Goal: Information Seeking & Learning: Find specific fact

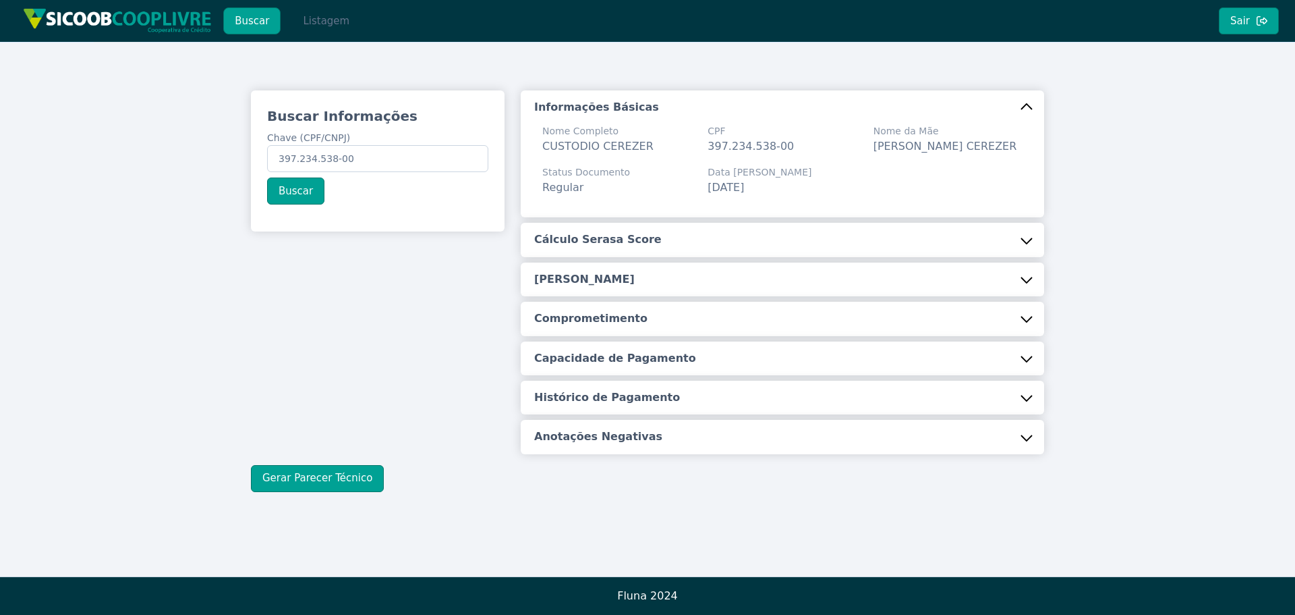
click at [298, 28] on button "Listagem" at bounding box center [325, 20] width 69 height 27
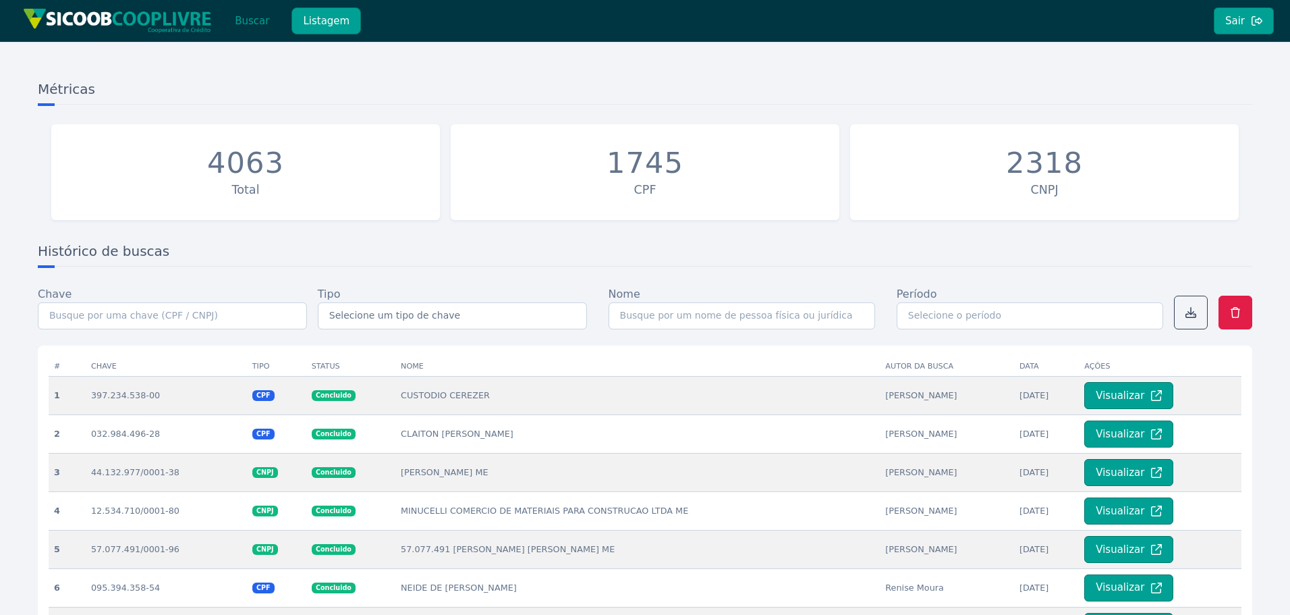
click at [262, 22] on button "Buscar" at bounding box center [251, 20] width 57 height 27
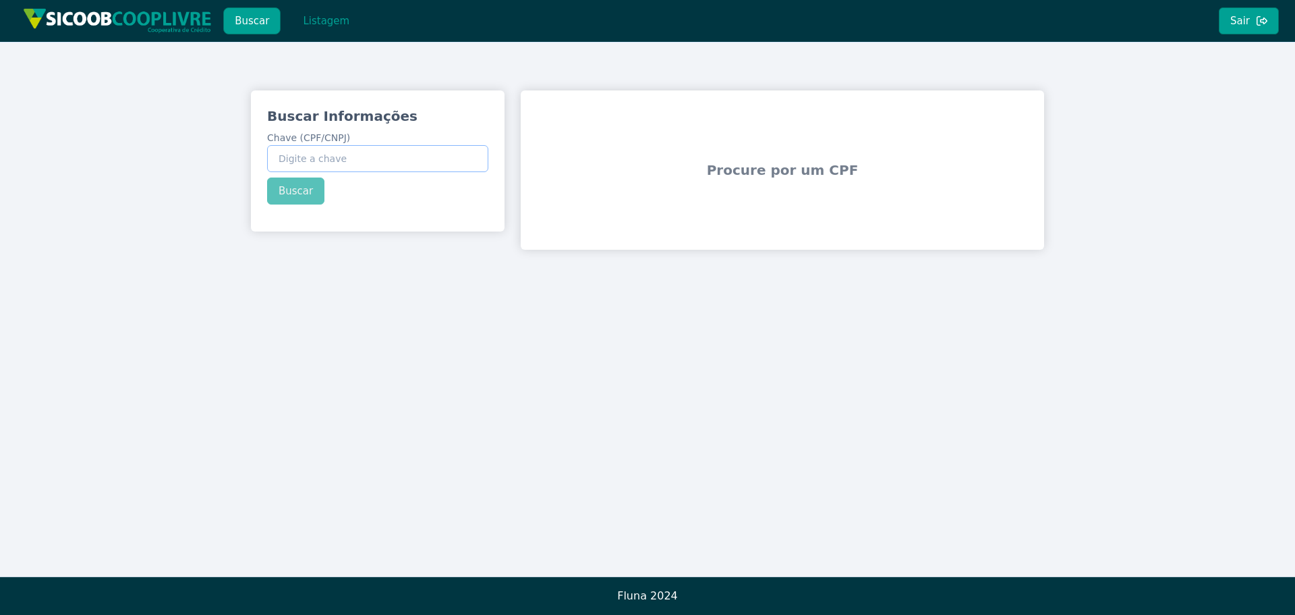
drag, startPoint x: 436, startPoint y: 157, endPoint x: 347, endPoint y: 187, distance: 93.4
click at [432, 158] on input "Chave (CPF/CNPJ)" at bounding box center [377, 158] width 221 height 27
paste input "197.288.968-08"
type input "197.288.968-08"
click at [289, 194] on div "Buscar Informações Chave (CPF/CNPJ) 197.288.968-08 Buscar" at bounding box center [378, 155] width 254 height 130
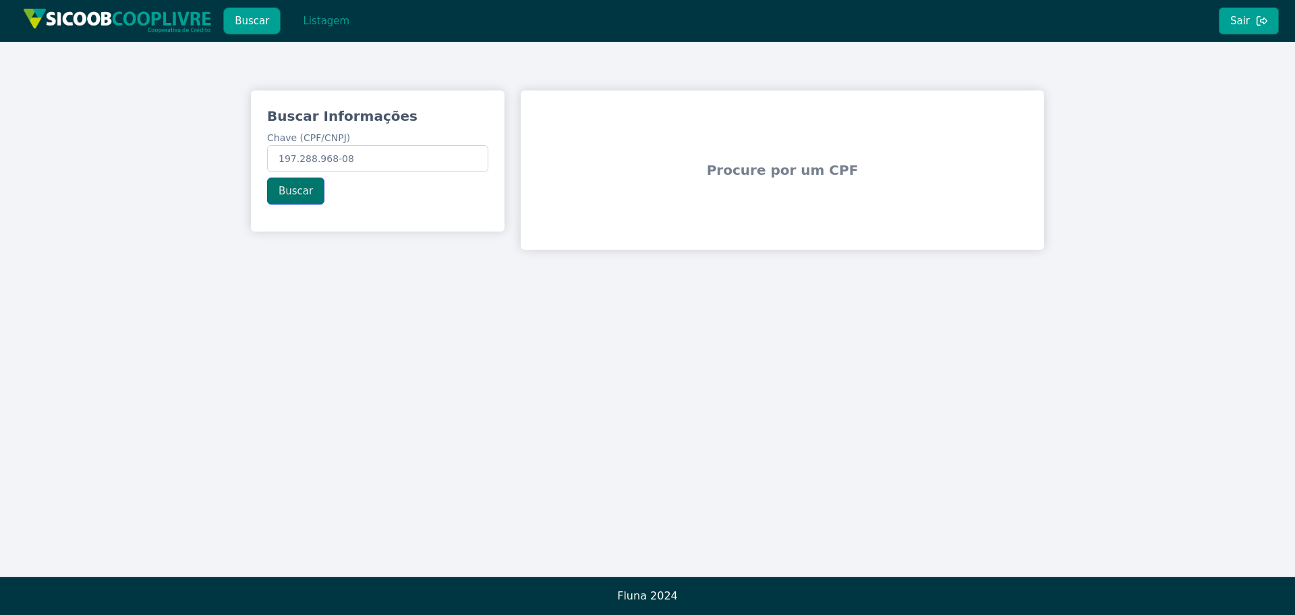
click at [277, 191] on button "Buscar" at bounding box center [295, 190] width 57 height 27
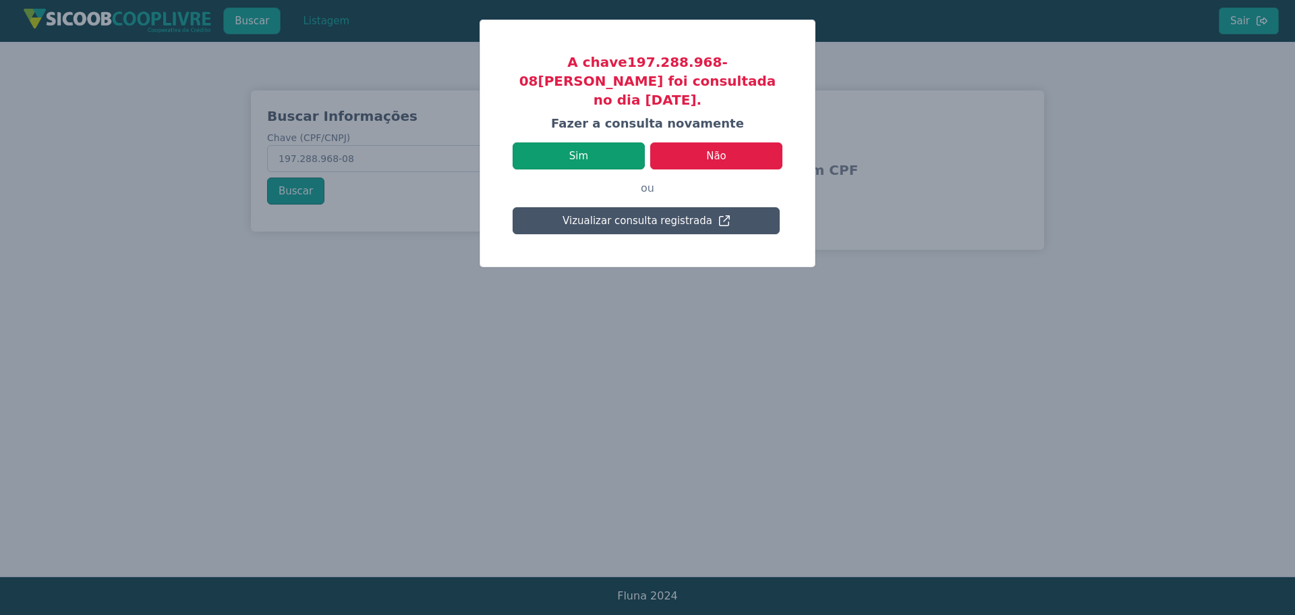
click at [574, 142] on button "Sim" at bounding box center [579, 155] width 132 height 27
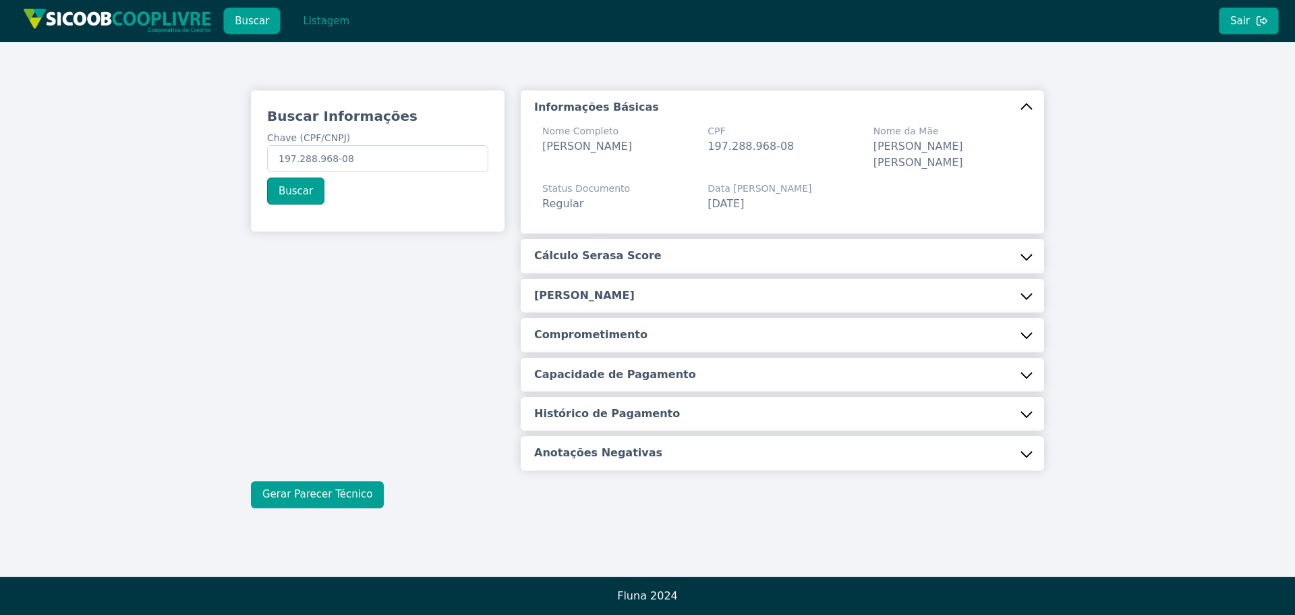
click at [313, 490] on button "Gerar Parecer Técnico" at bounding box center [317, 494] width 133 height 27
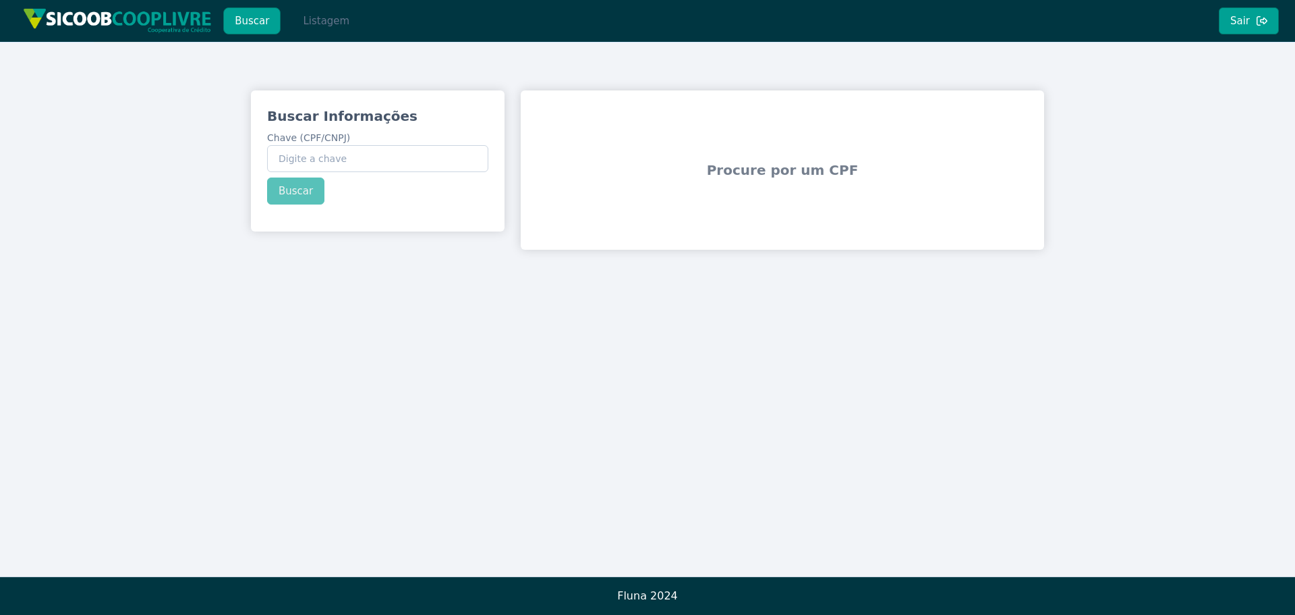
click at [332, 19] on button "Listagem" at bounding box center [325, 20] width 69 height 27
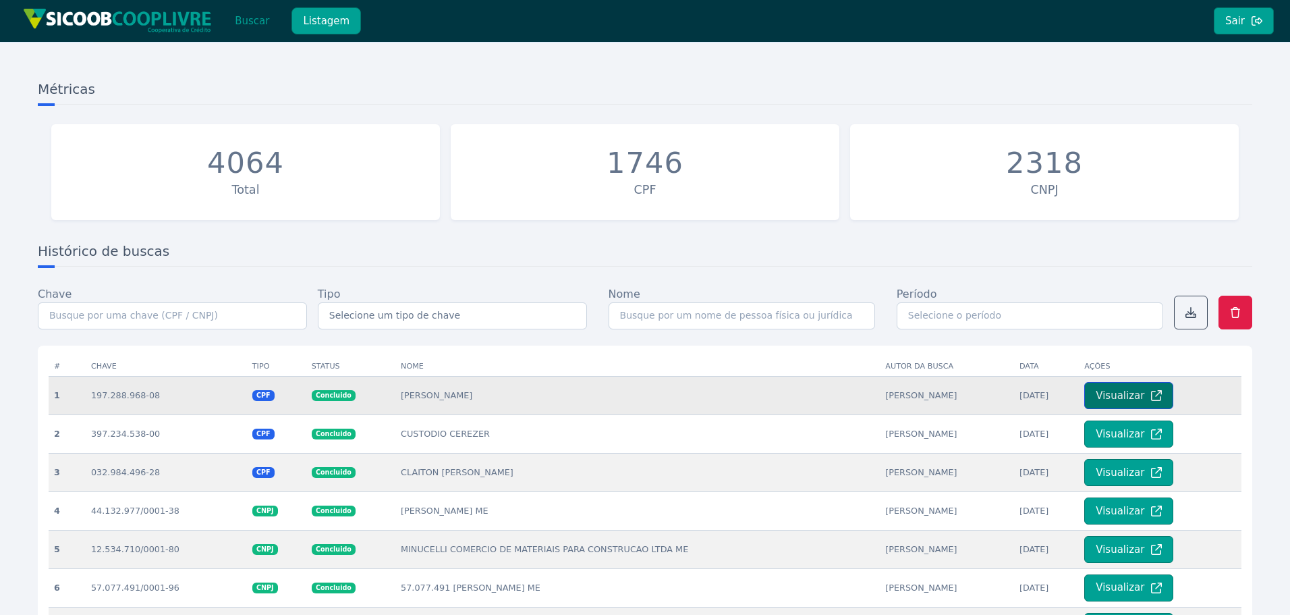
click at [1108, 397] on button "Visualizar" at bounding box center [1128, 395] width 89 height 27
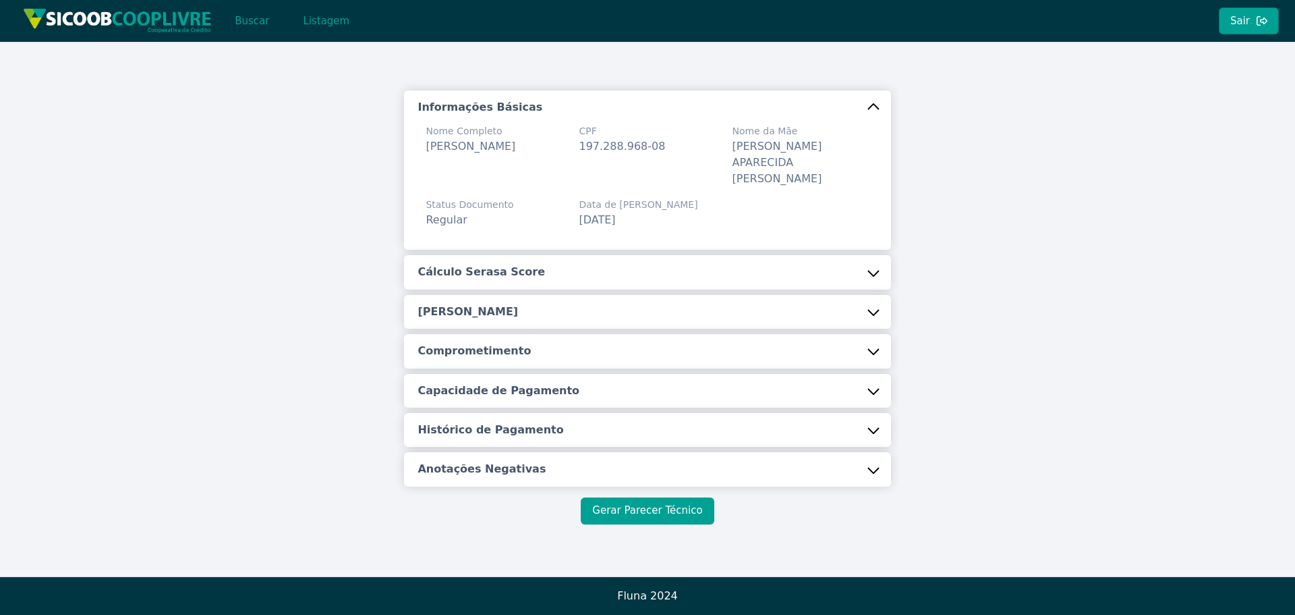
click at [648, 497] on button "Gerar Parecer Técnico" at bounding box center [647, 510] width 133 height 27
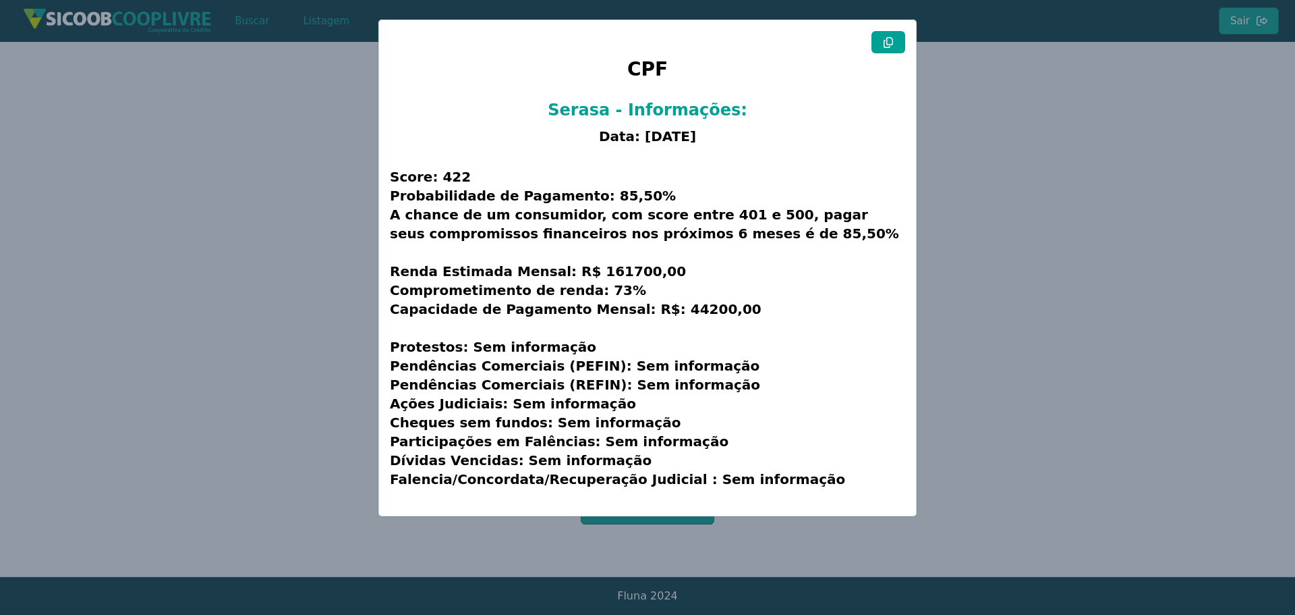
click at [890, 42] on icon at bounding box center [888, 42] width 11 height 11
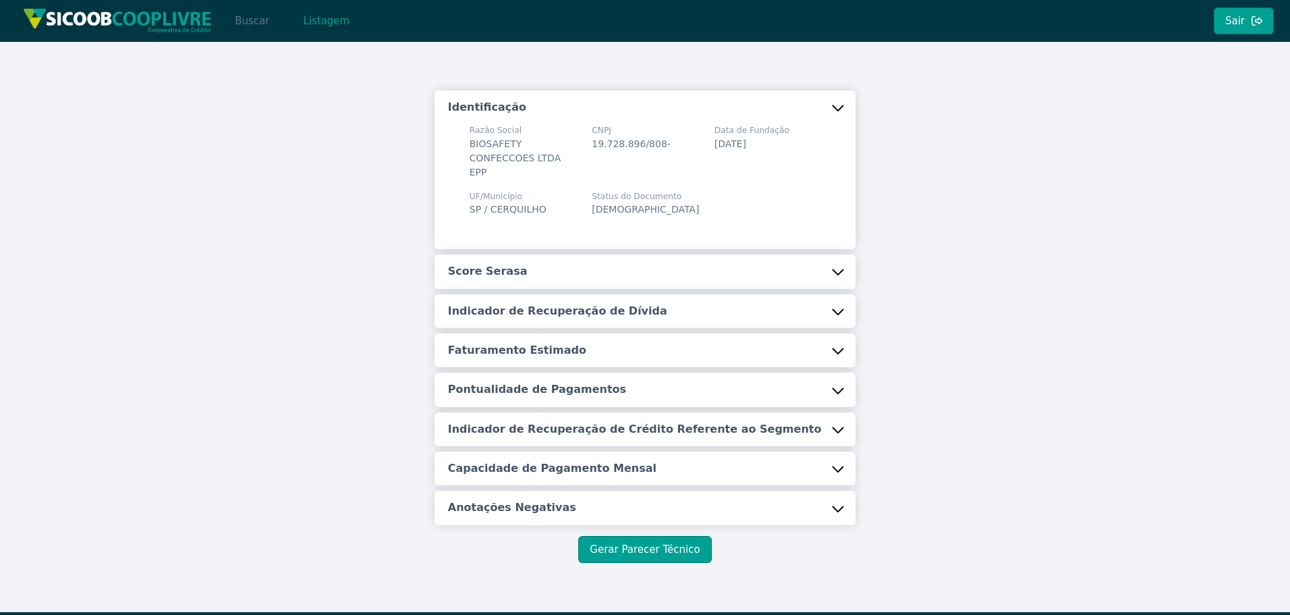
click at [250, 16] on button "Buscar" at bounding box center [251, 20] width 57 height 27
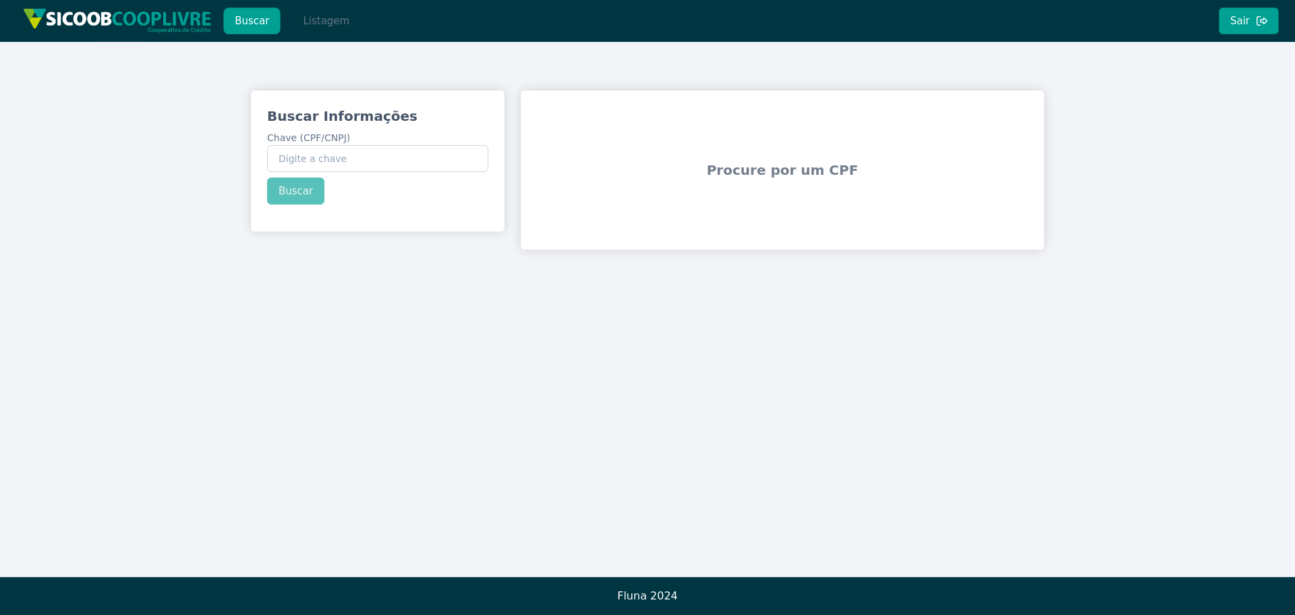
click at [315, 29] on button "Listagem" at bounding box center [325, 20] width 69 height 27
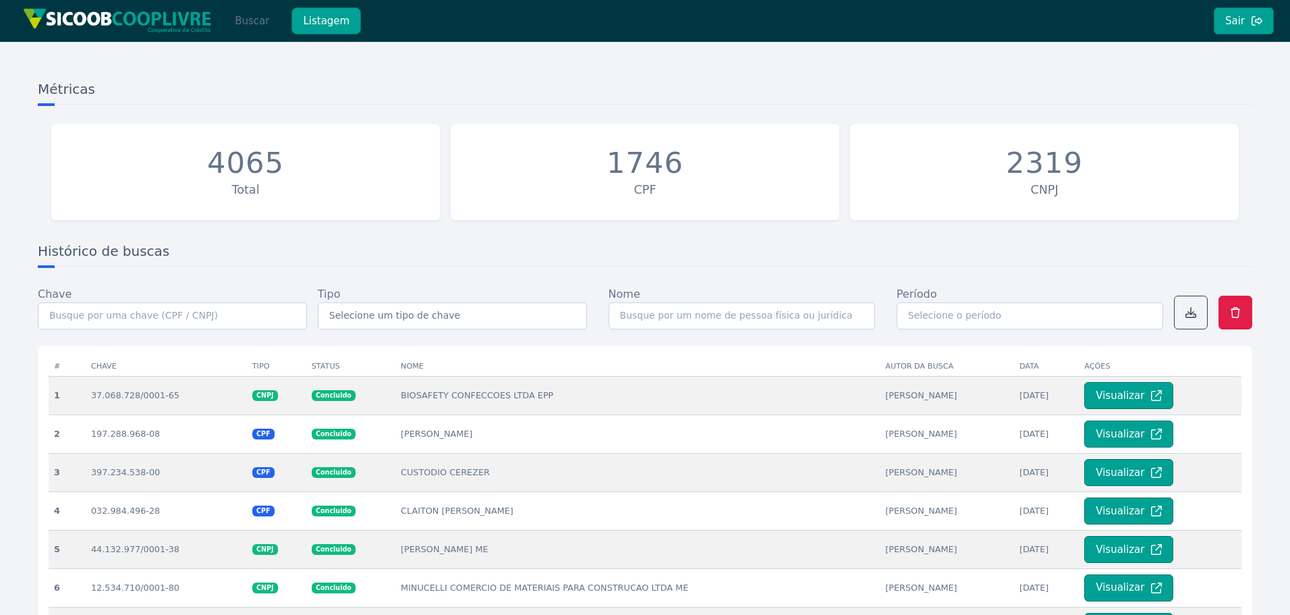
click at [225, 16] on button "Buscar" at bounding box center [251, 20] width 57 height 27
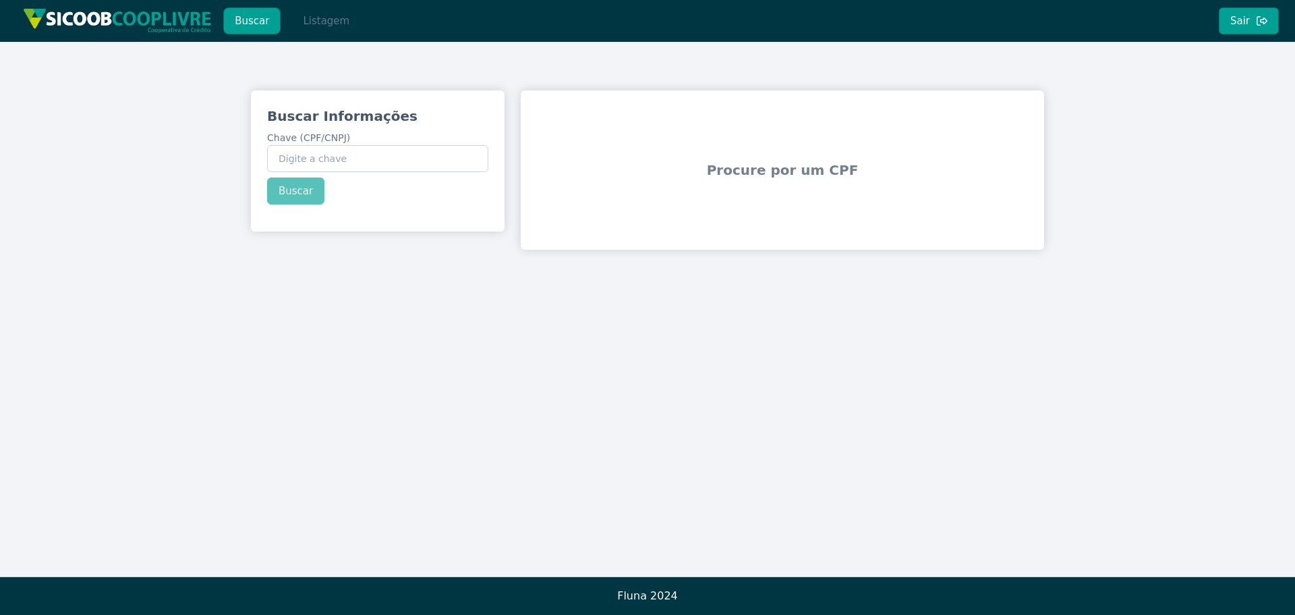
click at [295, 16] on button "Listagem" at bounding box center [325, 20] width 69 height 27
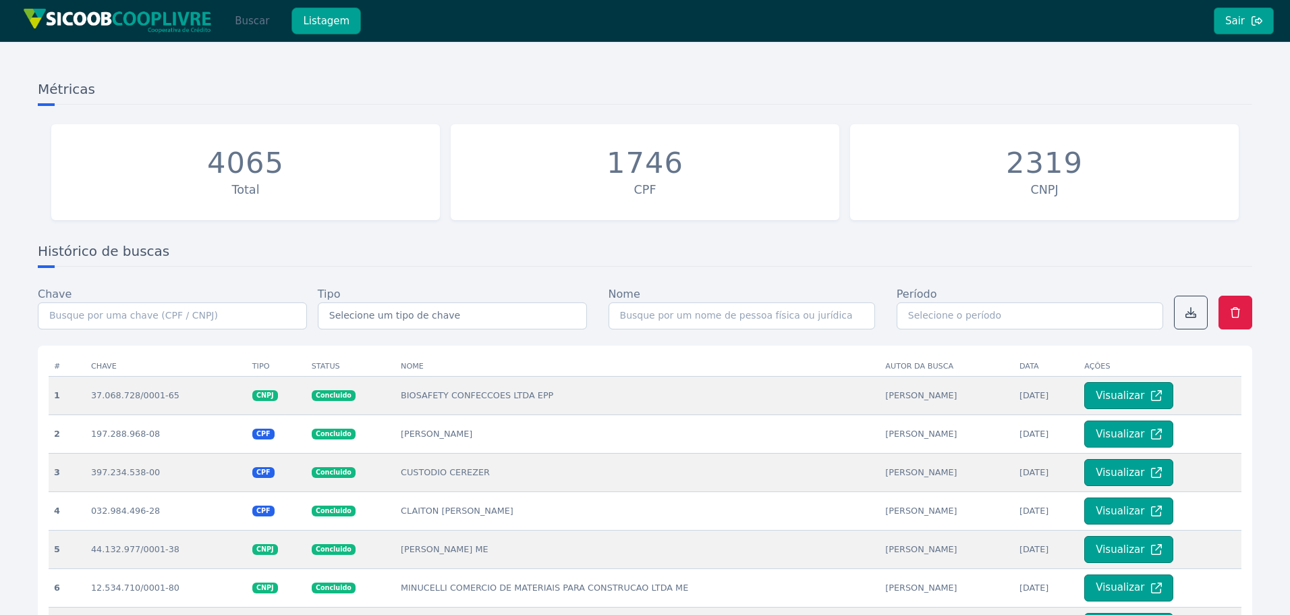
click at [246, 23] on button "Buscar" at bounding box center [251, 20] width 57 height 27
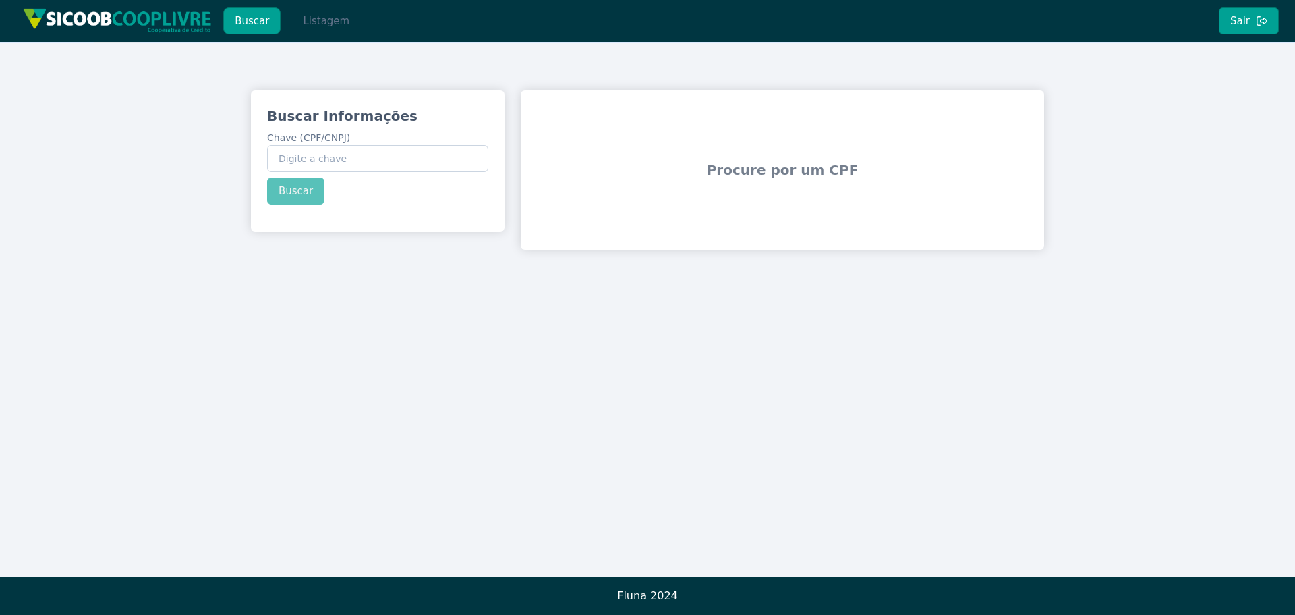
click at [302, 22] on button "Listagem" at bounding box center [325, 20] width 69 height 27
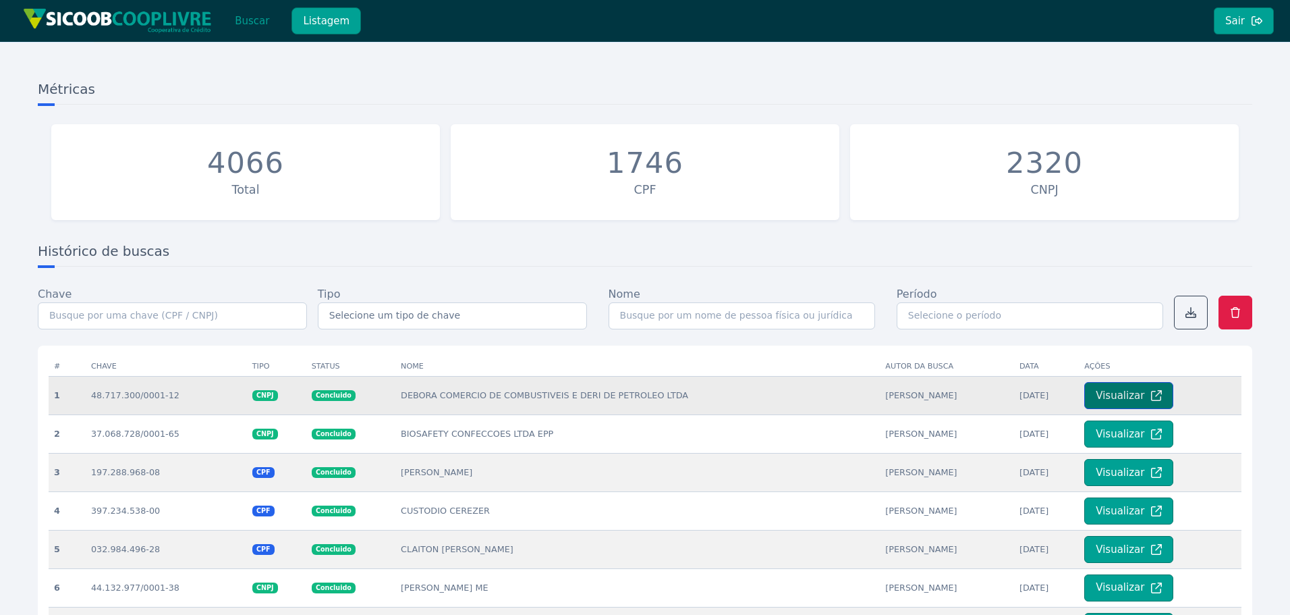
click at [1140, 403] on button "Visualizar" at bounding box center [1128, 395] width 89 height 27
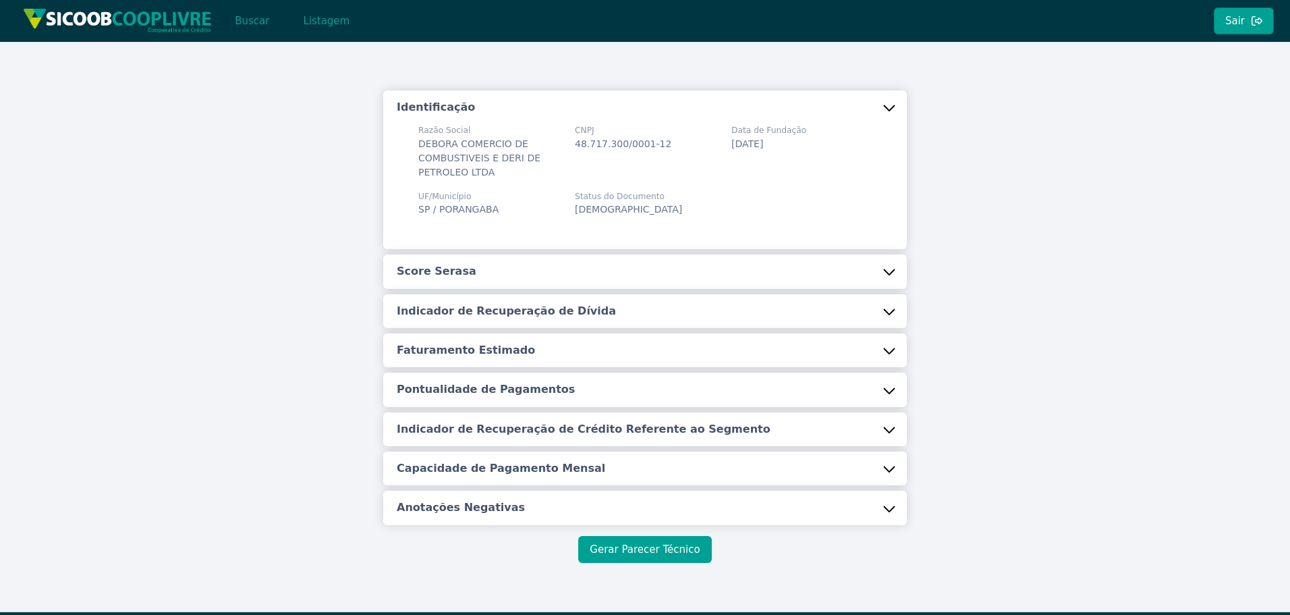
click at [651, 549] on button "Gerar Parecer Técnico" at bounding box center [644, 549] width 133 height 27
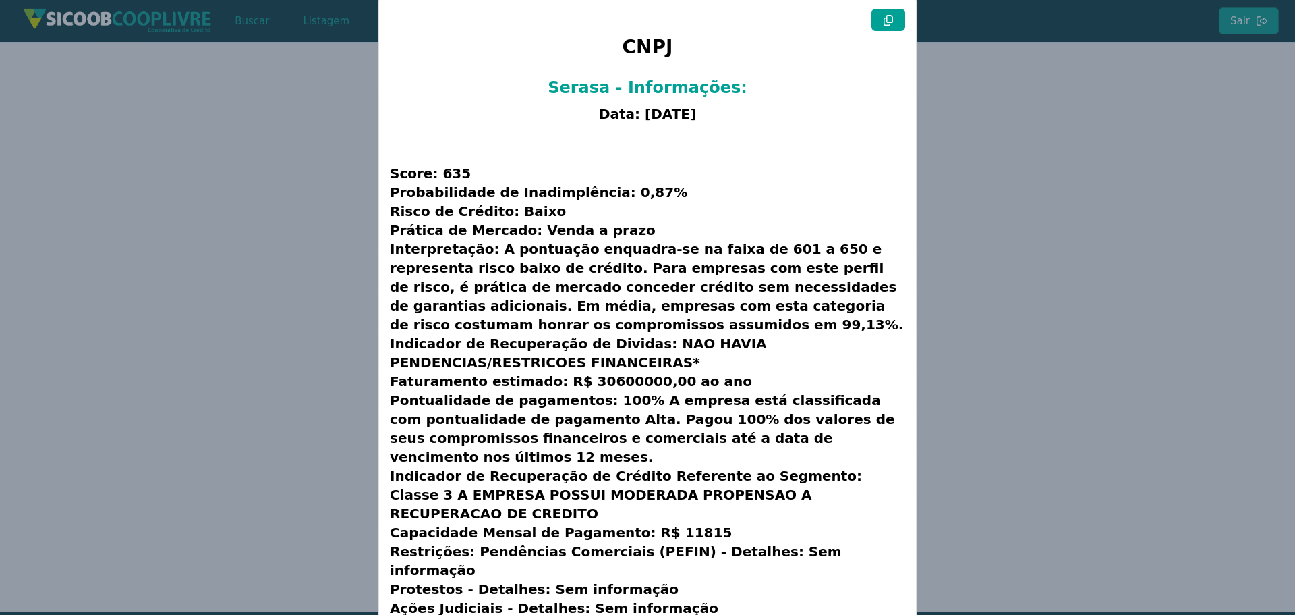
scroll to position [34, 0]
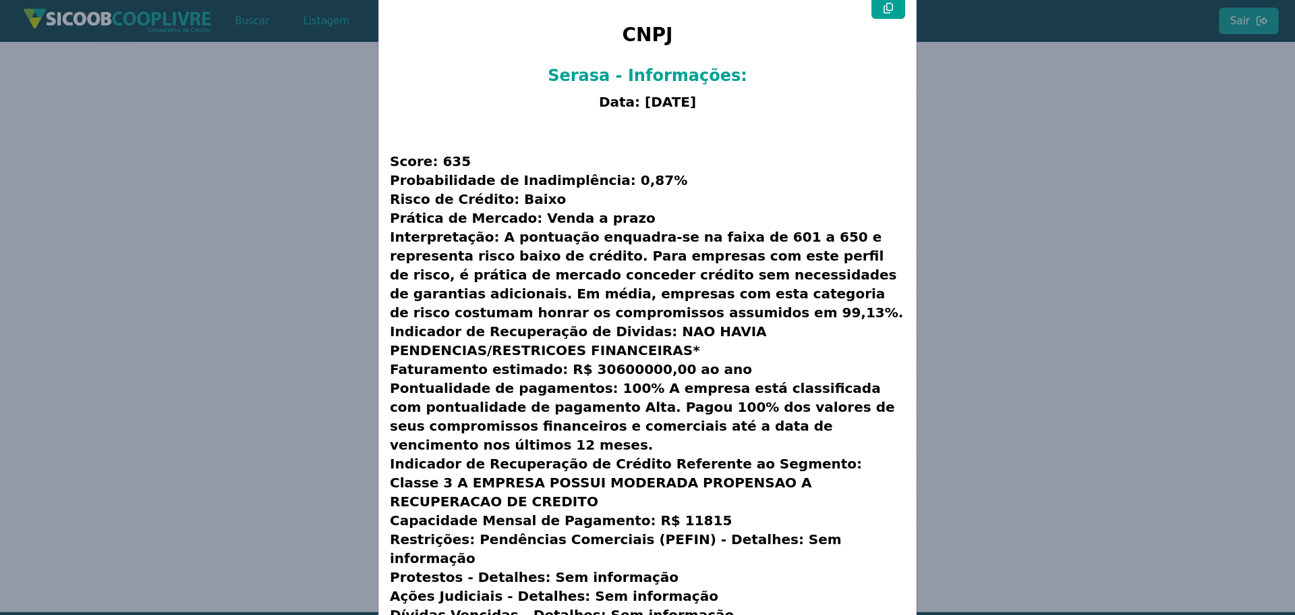
click at [1034, 298] on modal-container "CNPJ Serasa - Informações: Data: [DATE] Score: 635 Probabilidade de Inadimplênc…" at bounding box center [647, 307] width 1295 height 615
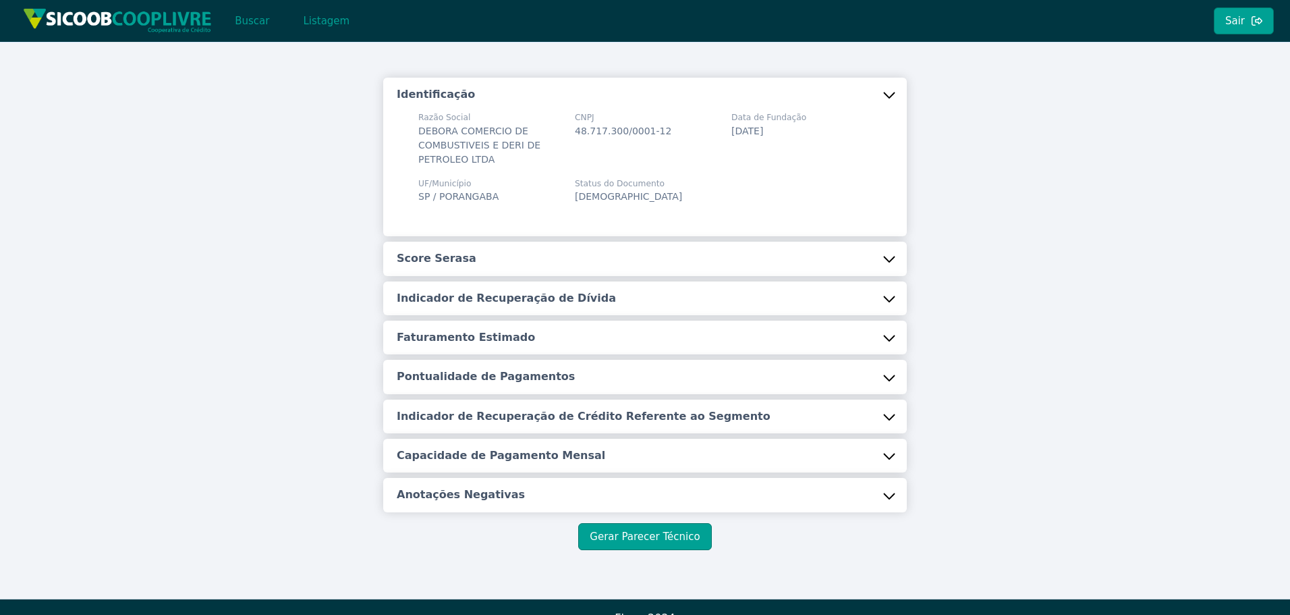
scroll to position [0, 0]
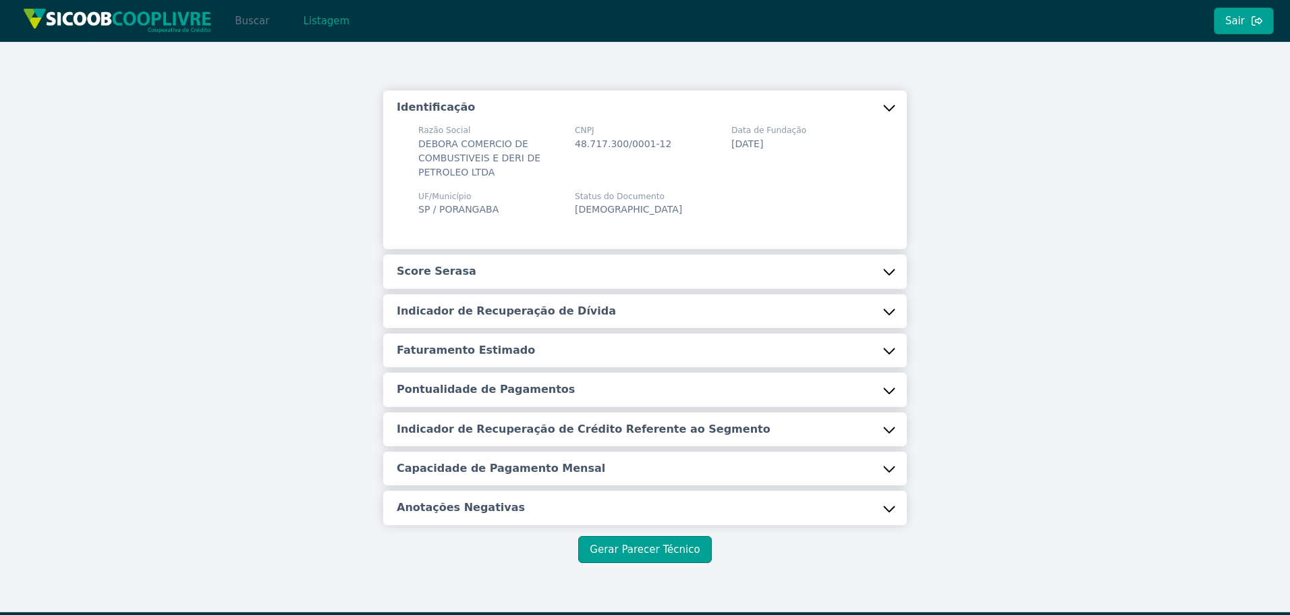
click at [252, 22] on button "Buscar" at bounding box center [251, 20] width 57 height 27
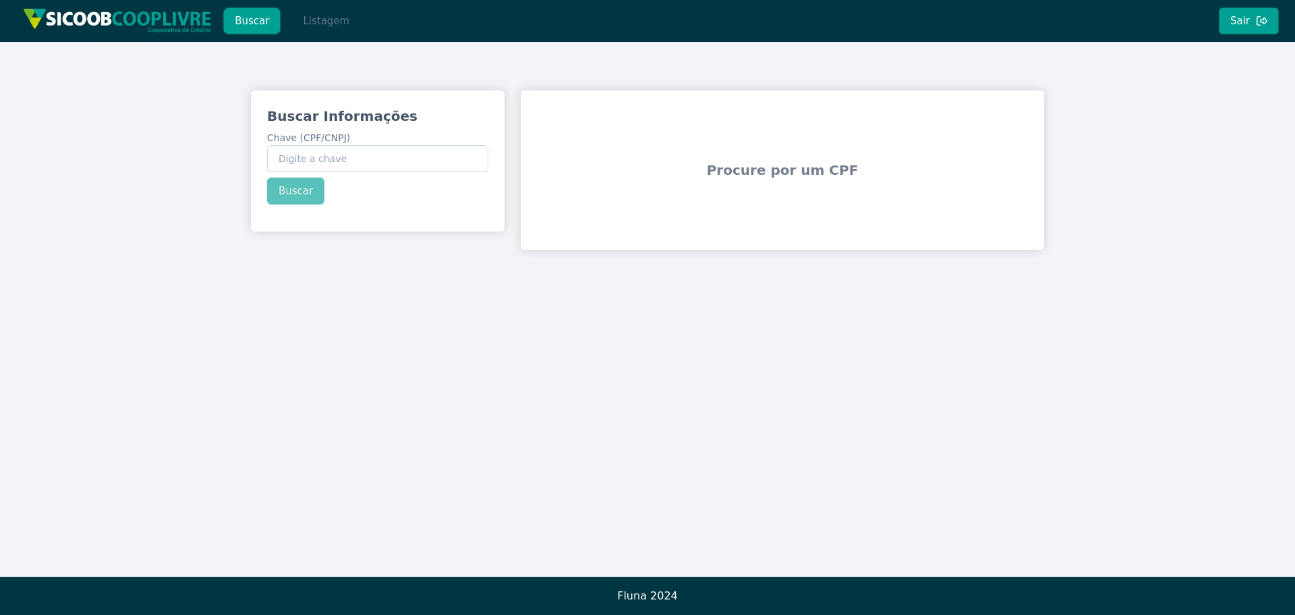
click at [302, 13] on button "Listagem" at bounding box center [325, 20] width 69 height 27
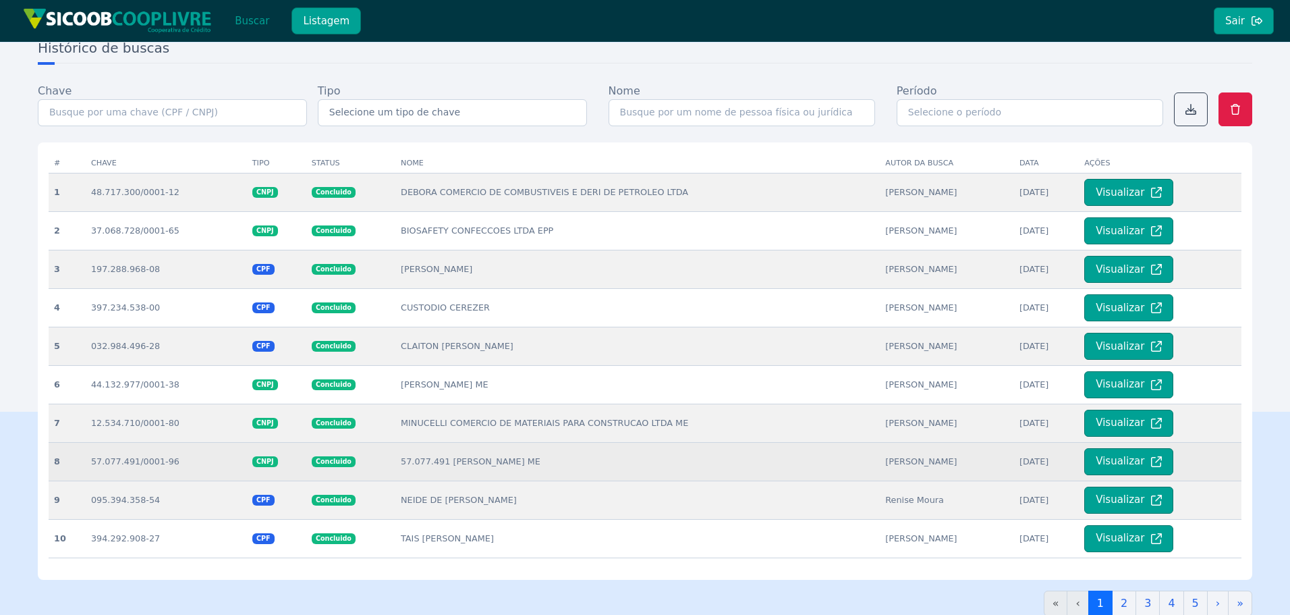
scroll to position [293, 0]
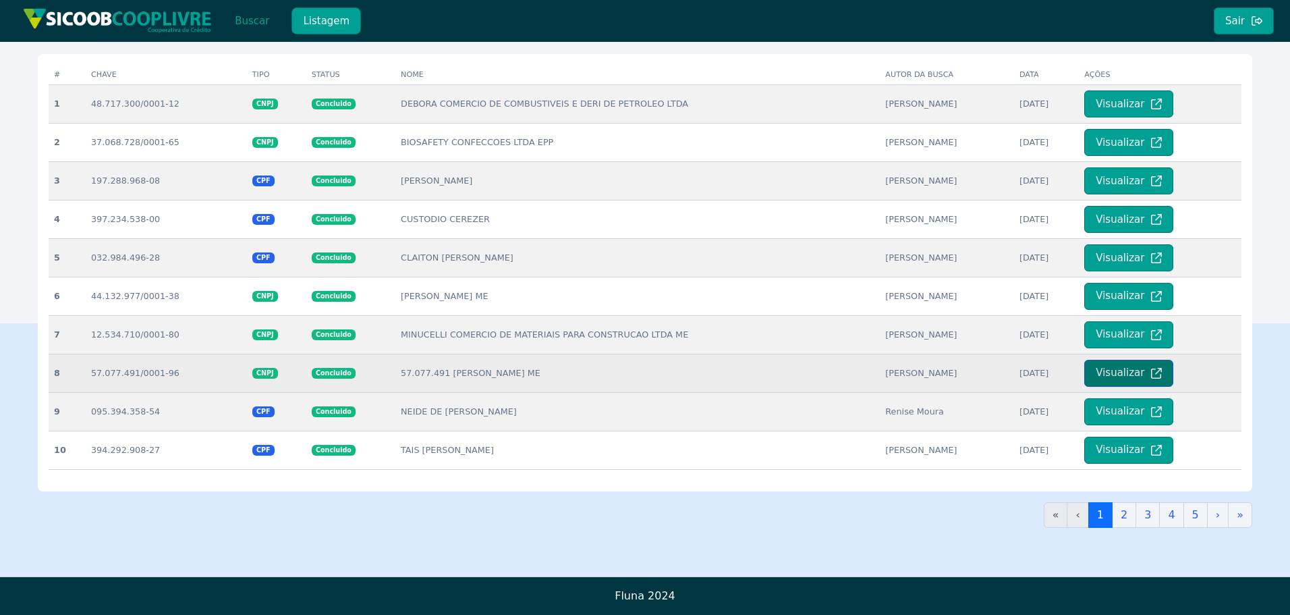
click at [1119, 366] on button "Visualizar" at bounding box center [1128, 373] width 89 height 27
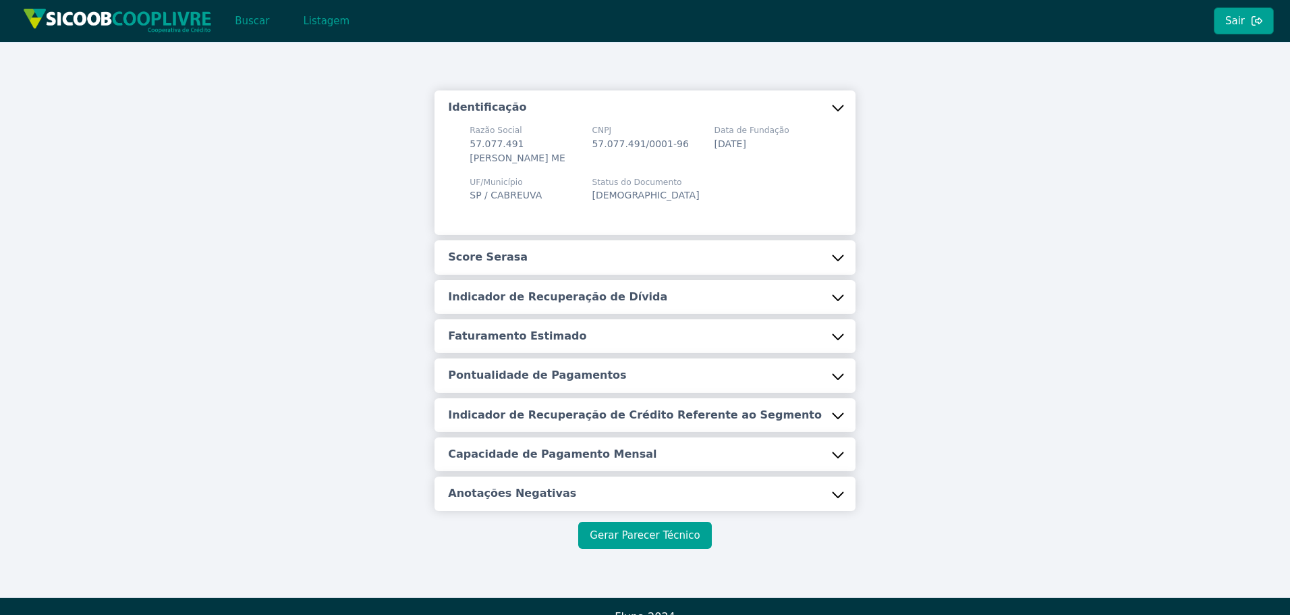
click at [639, 548] on button "Gerar Parecer Técnico" at bounding box center [644, 535] width 133 height 27
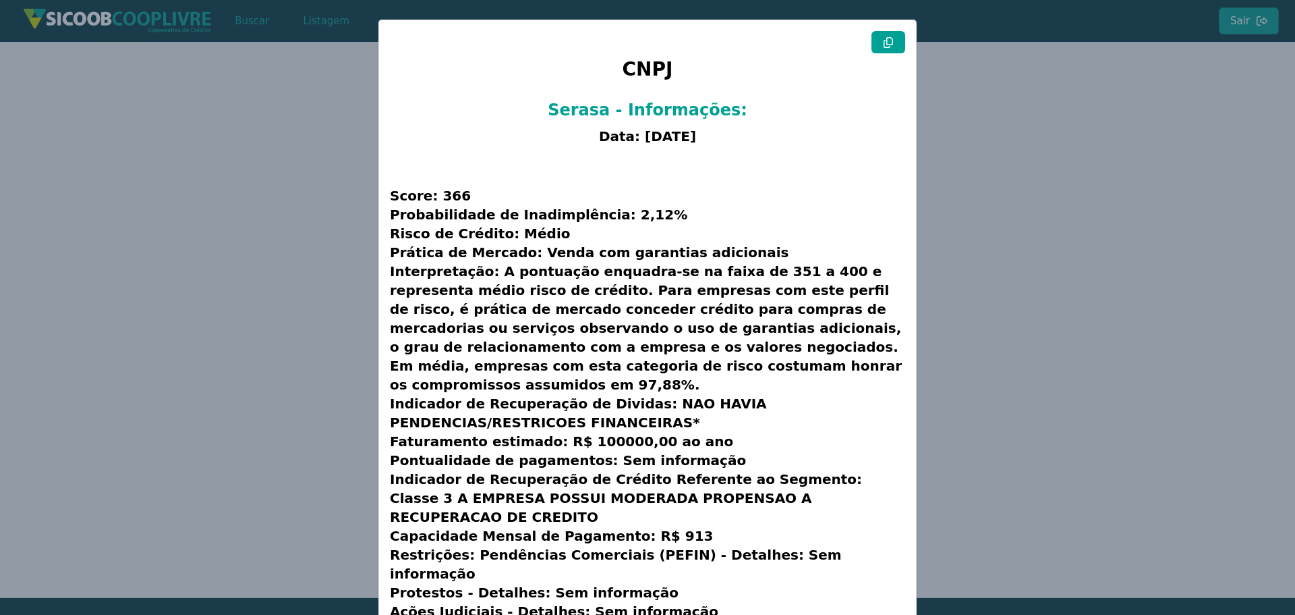
drag, startPoint x: 1059, startPoint y: 177, endPoint x: 975, endPoint y: 194, distance: 85.9
click at [1060, 177] on modal-container "CNPJ Serasa - Informações: Data: [DATE] Score: 366 Probabilidade de Inadimplênc…" at bounding box center [647, 307] width 1295 height 615
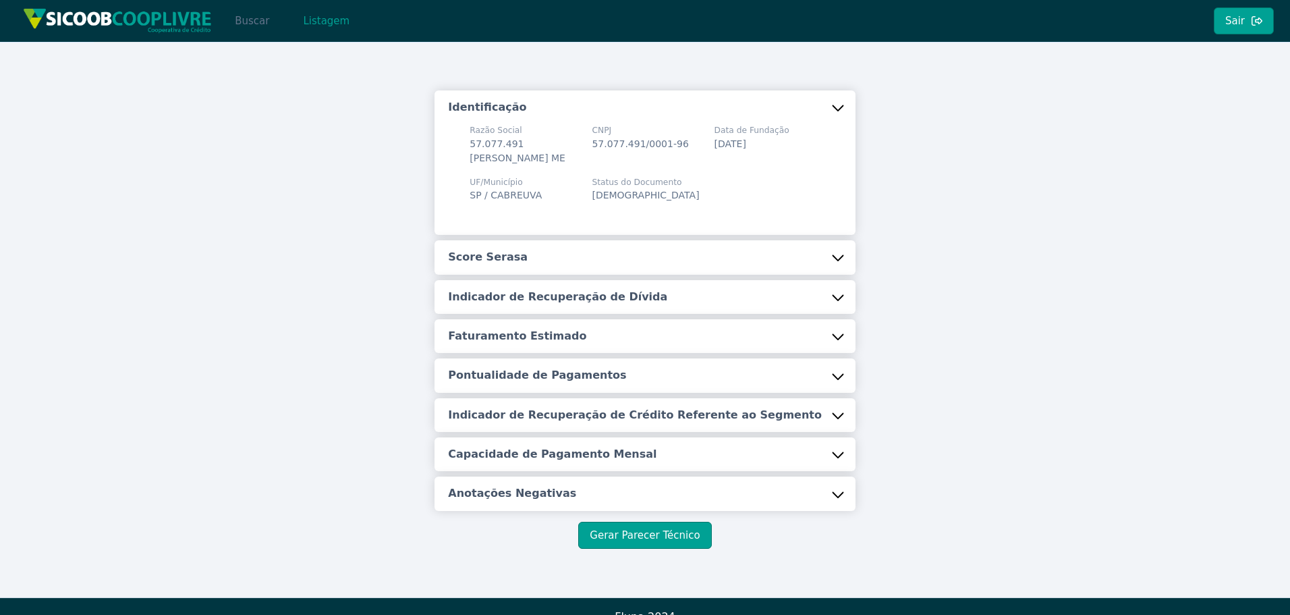
click at [230, 30] on button "Buscar" at bounding box center [251, 20] width 57 height 27
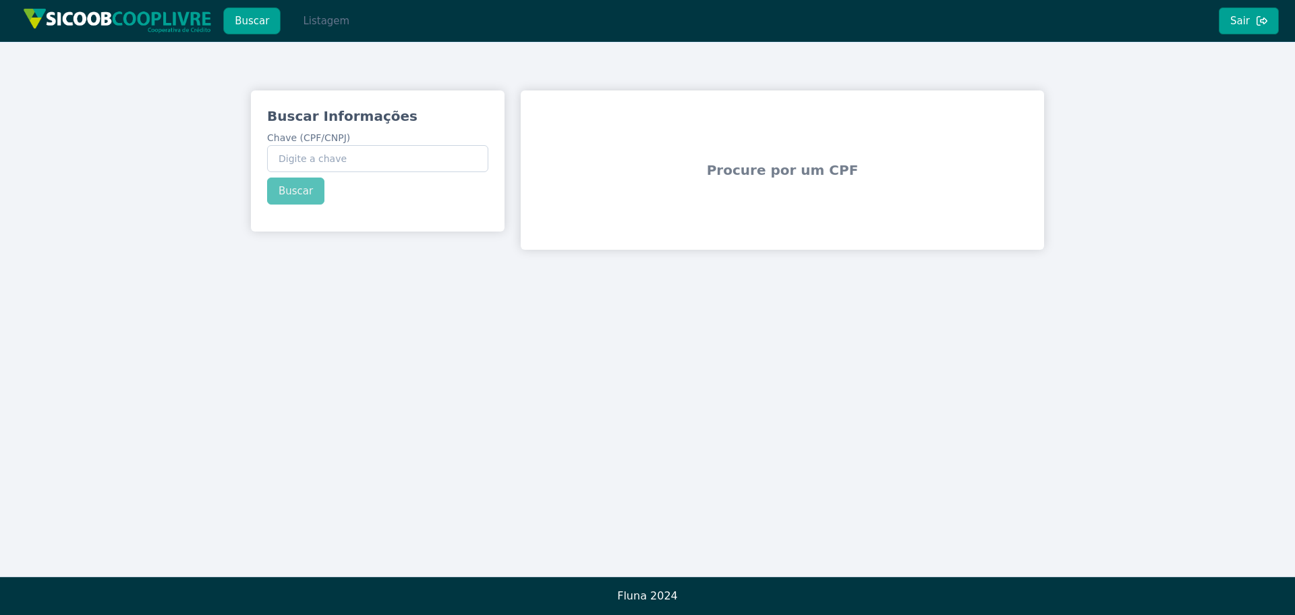
click at [322, 13] on button "Listagem" at bounding box center [325, 20] width 69 height 27
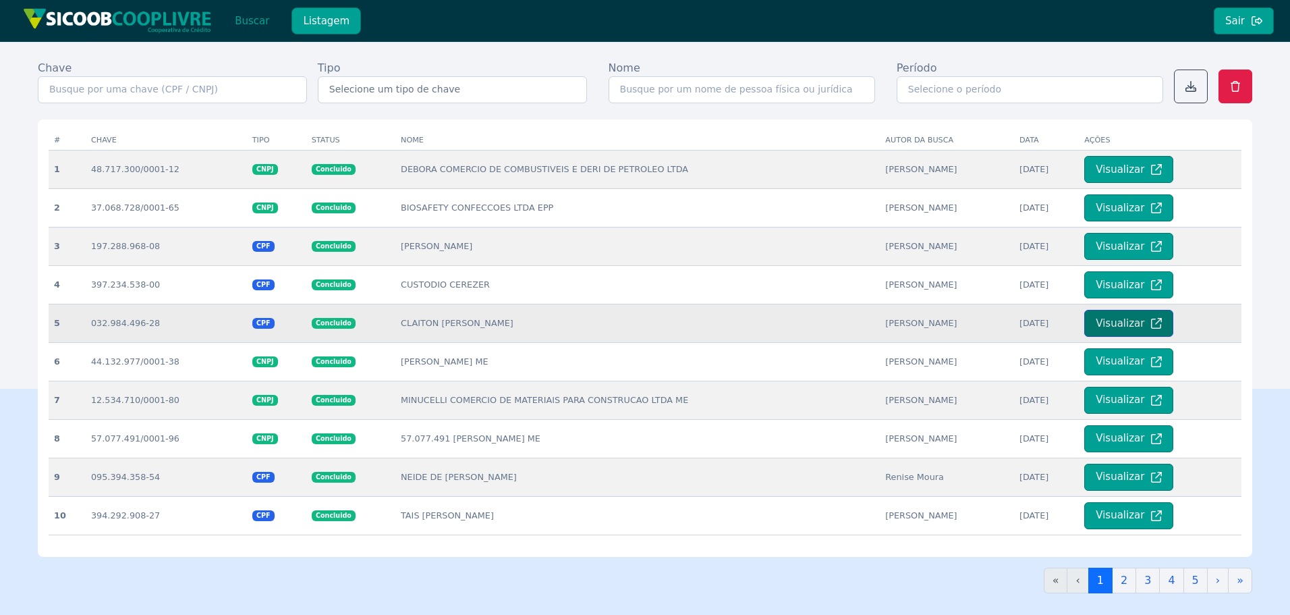
scroll to position [202, 0]
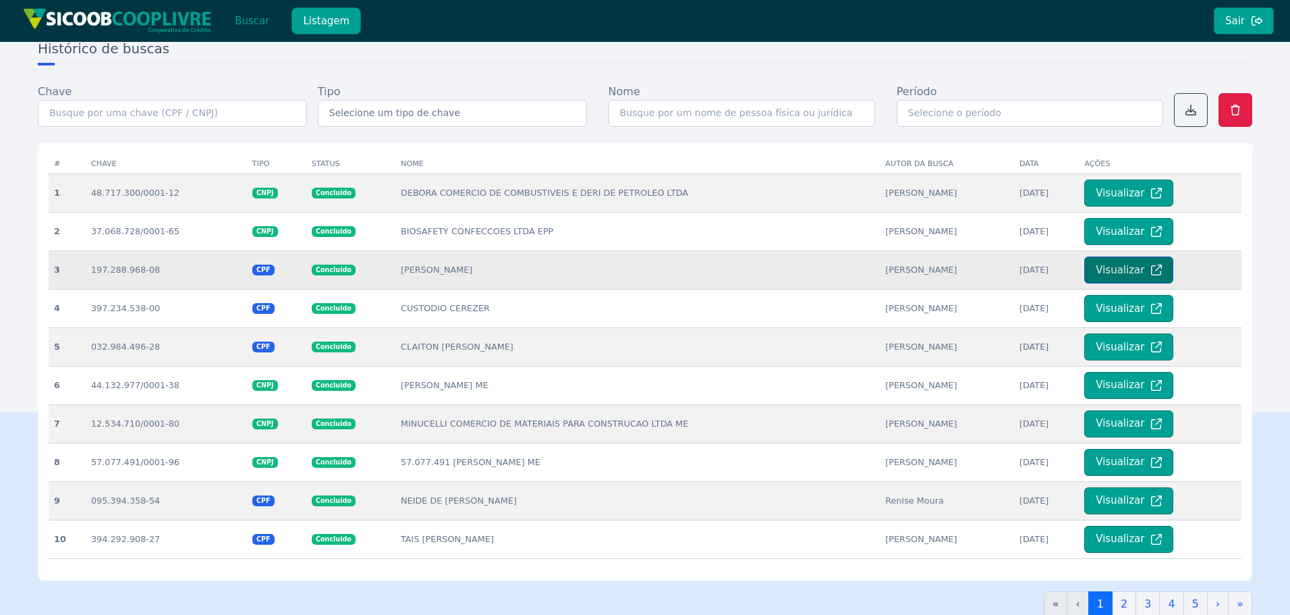
click at [1121, 275] on button "Visualizar" at bounding box center [1128, 269] width 89 height 27
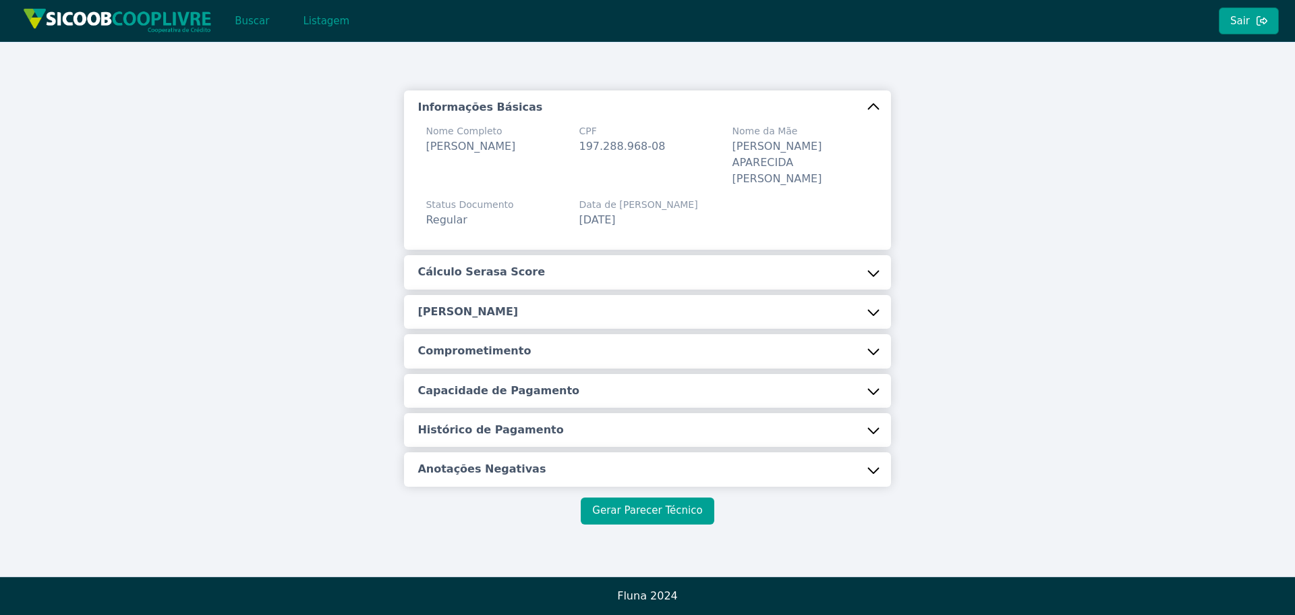
click at [668, 505] on button "Gerar Parecer Técnico" at bounding box center [647, 510] width 133 height 27
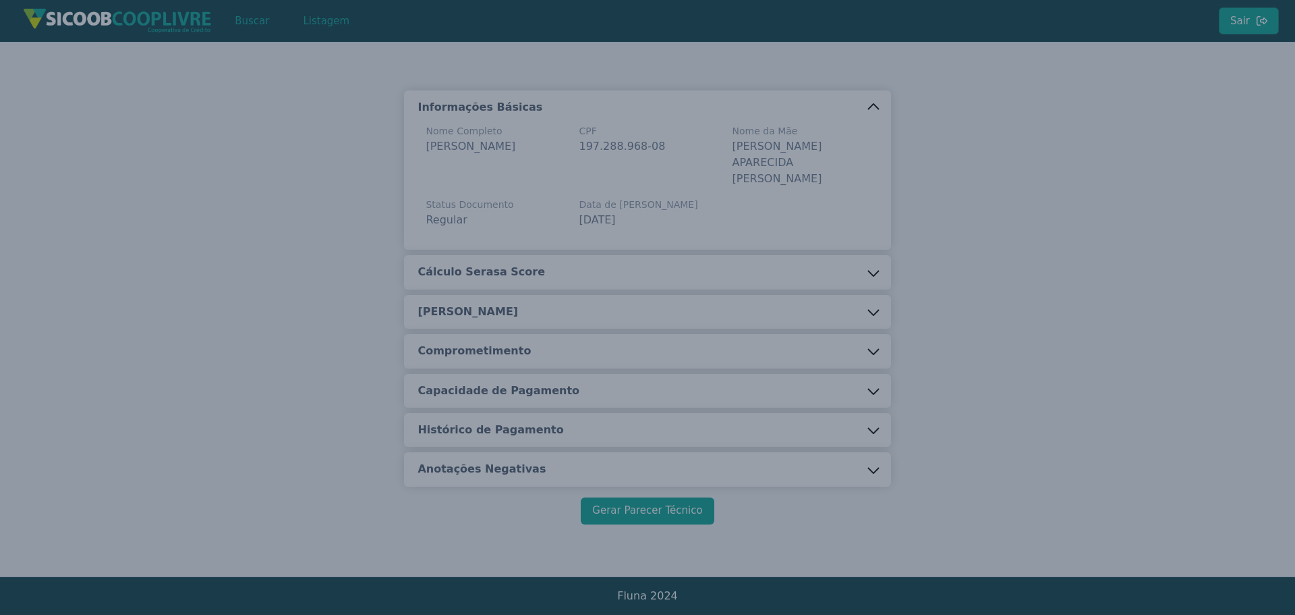
click at [658, 493] on body "Buscar Listagem Sair Informações Básicas Nome Completo EVANDRO [PERSON_NAME] CP…" at bounding box center [647, 307] width 1295 height 615
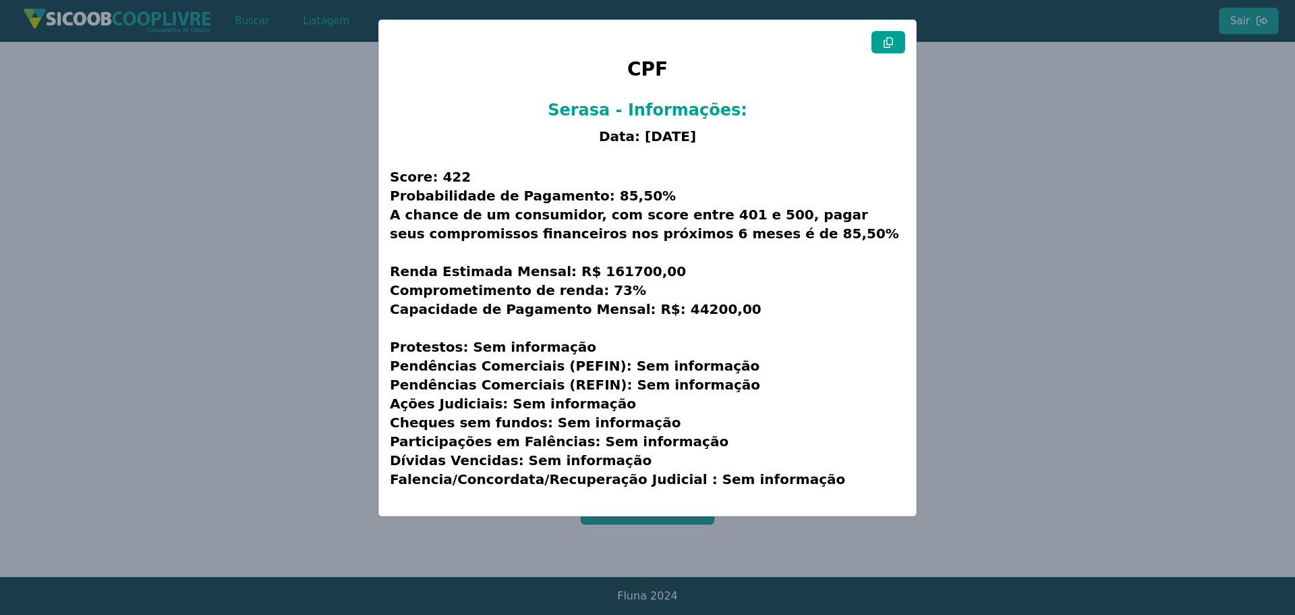
drag, startPoint x: 242, startPoint y: 297, endPoint x: 343, endPoint y: 67, distance: 251.1
click at [245, 279] on modal-container "CPF Serasa - Informações: Data: [DATE] Score: 422 Probabilidade de Pagamento: 8…" at bounding box center [647, 307] width 1295 height 615
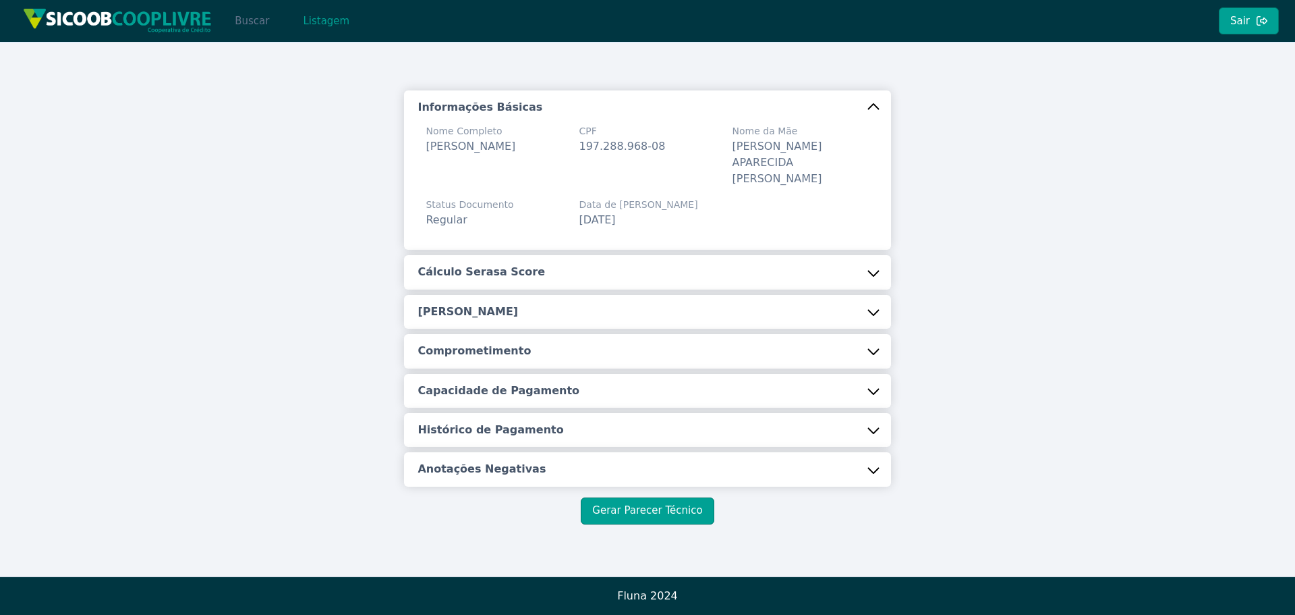
click at [240, 23] on button "Buscar" at bounding box center [251, 20] width 57 height 27
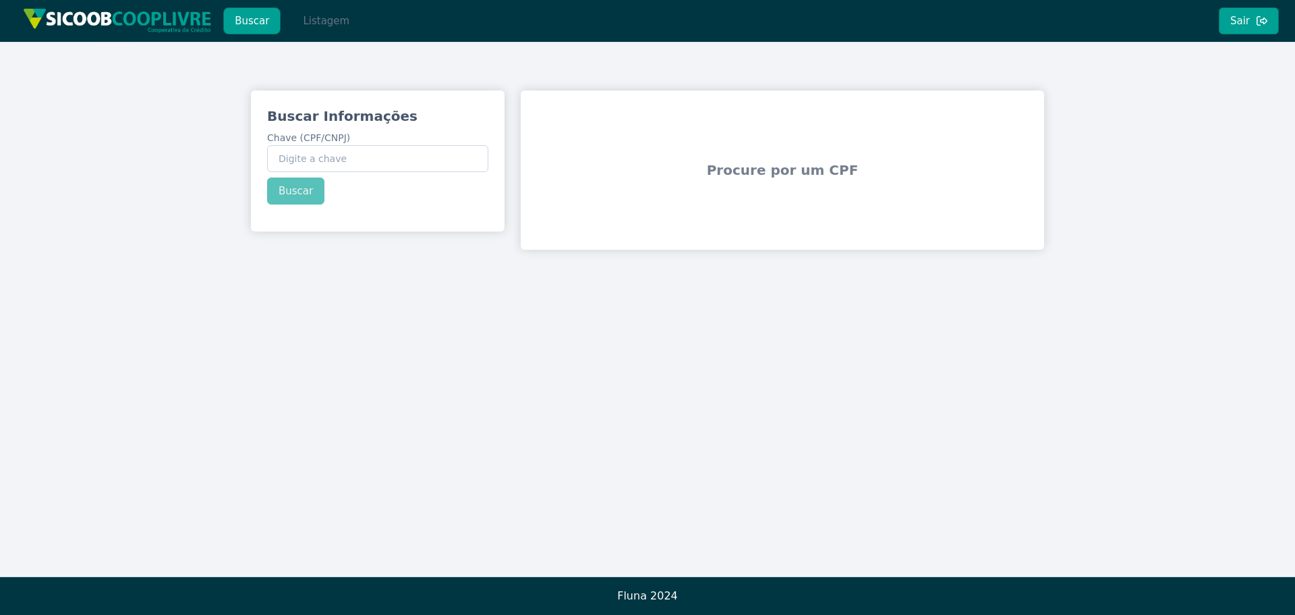
click at [316, 26] on button "Listagem" at bounding box center [325, 20] width 69 height 27
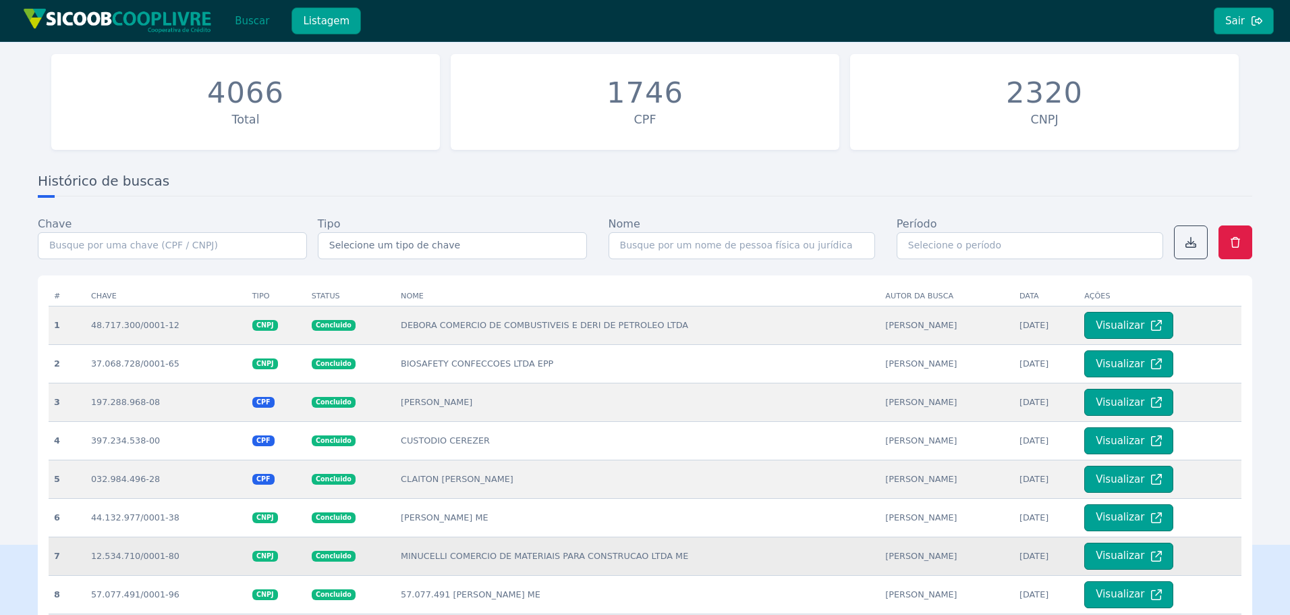
scroll to position [293, 0]
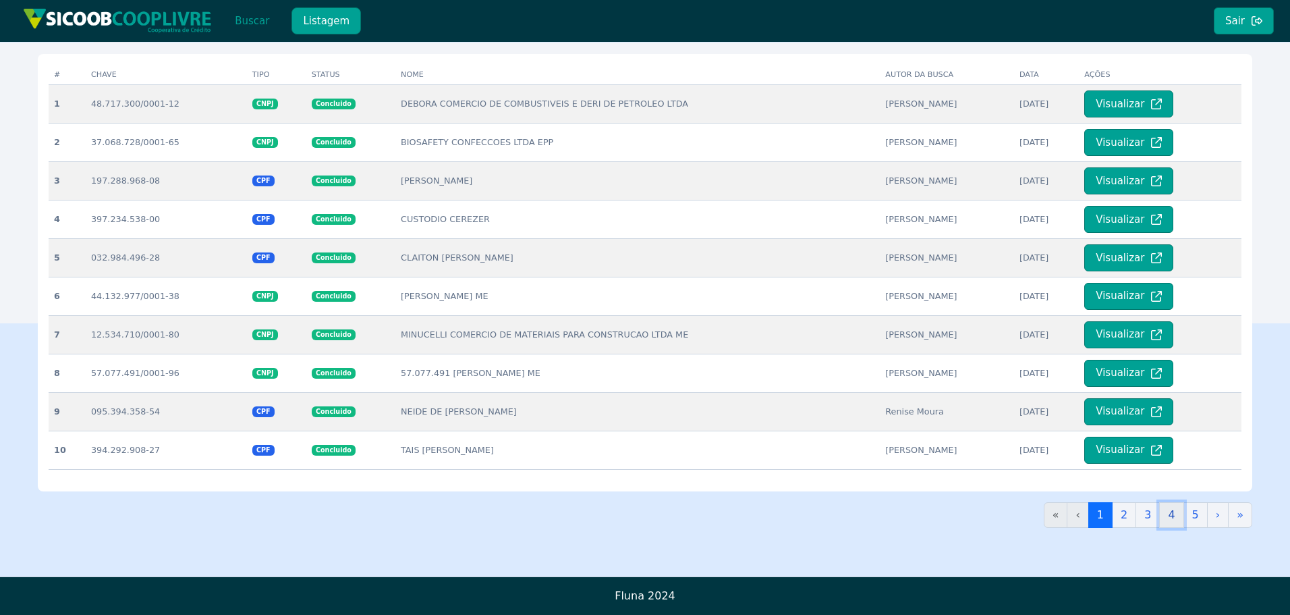
click at [1170, 520] on link "4" at bounding box center [1171, 515] width 24 height 26
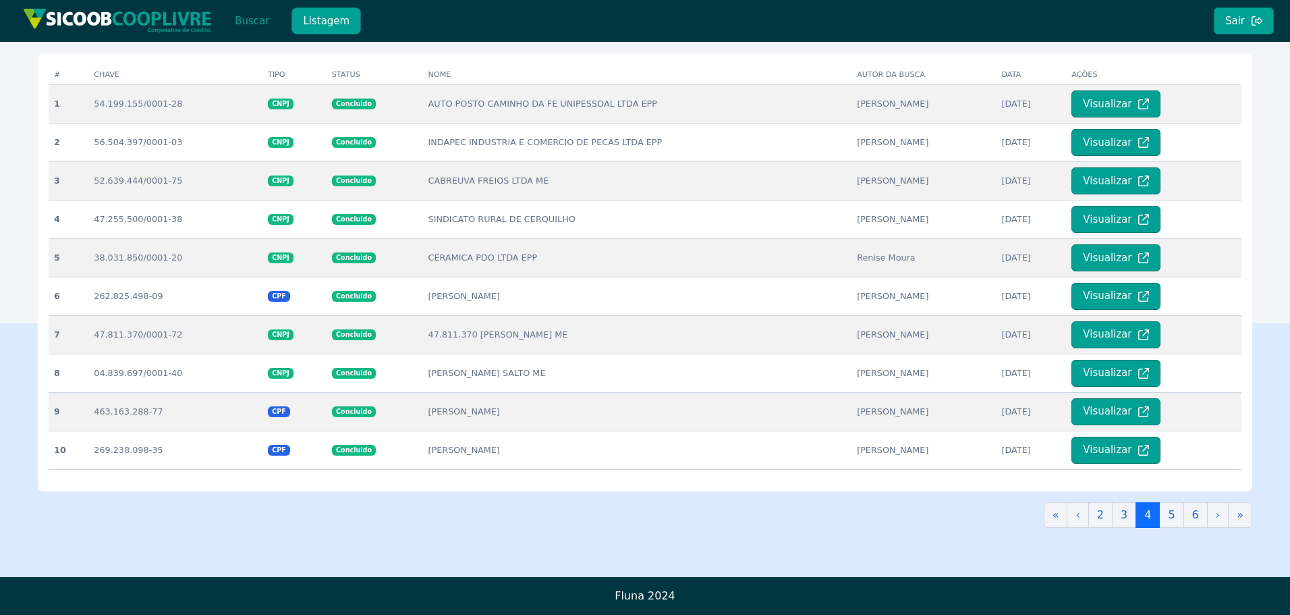
click at [1115, 293] on button "Visualizar" at bounding box center [1115, 296] width 89 height 27
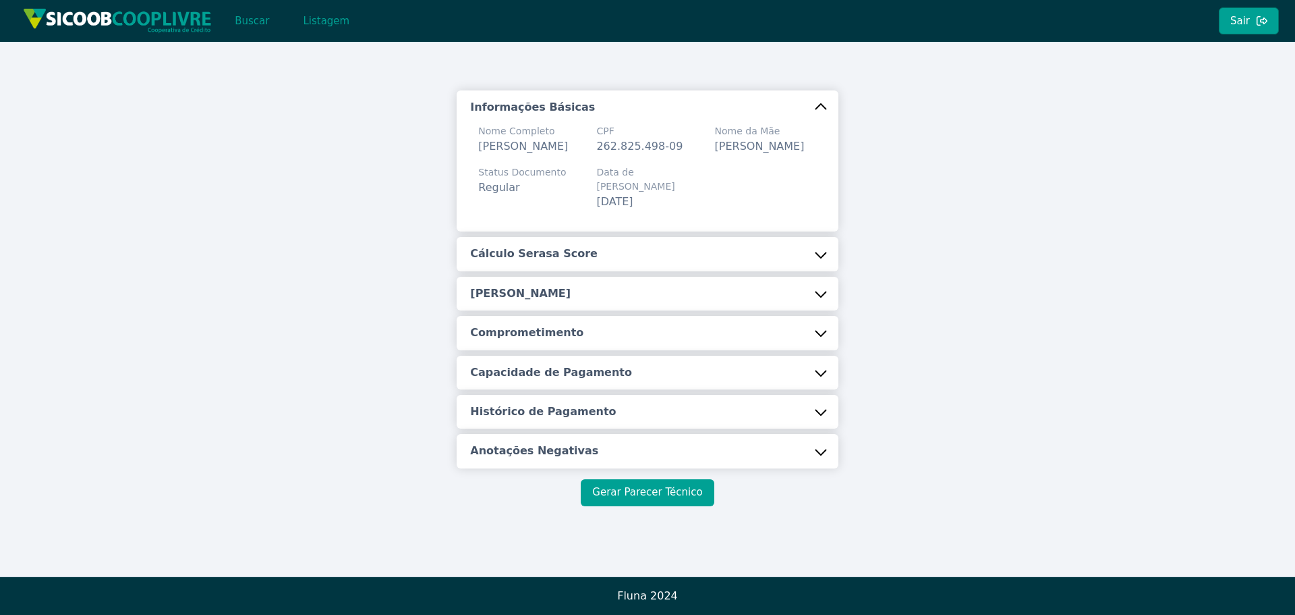
click at [639, 499] on button "Gerar Parecer Técnico" at bounding box center [647, 492] width 133 height 27
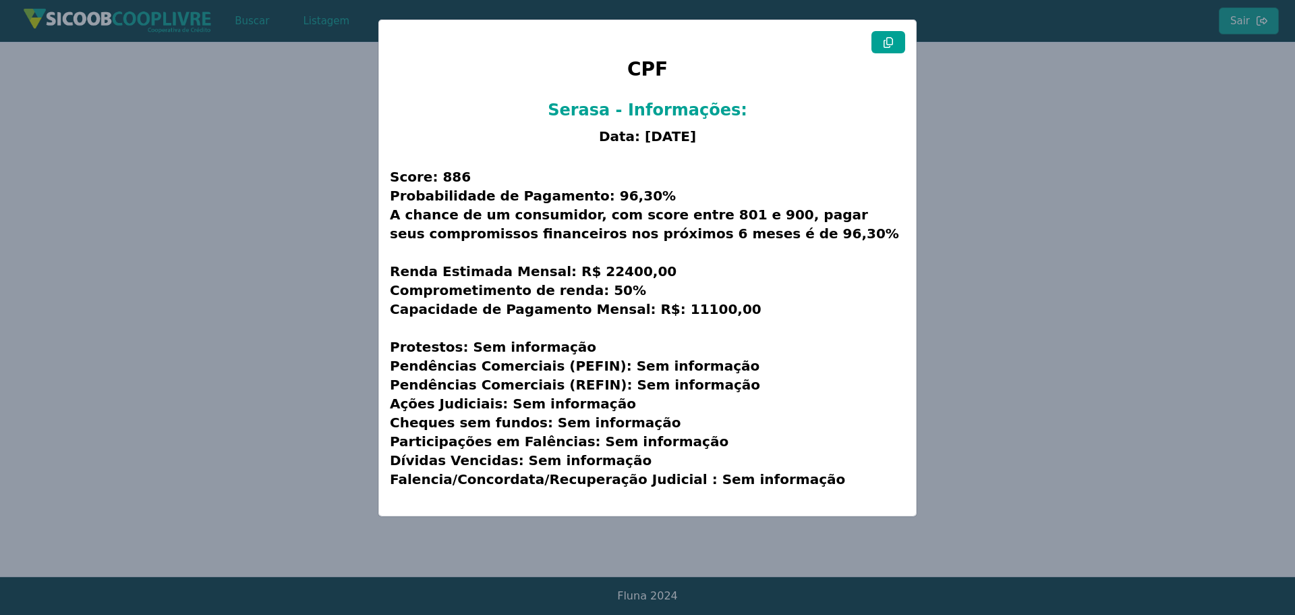
click at [248, 504] on modal-container "CPF Serasa - Informações: Data: [DATE] Score: 886 Probabilidade de Pagamento: 9…" at bounding box center [647, 307] width 1295 height 615
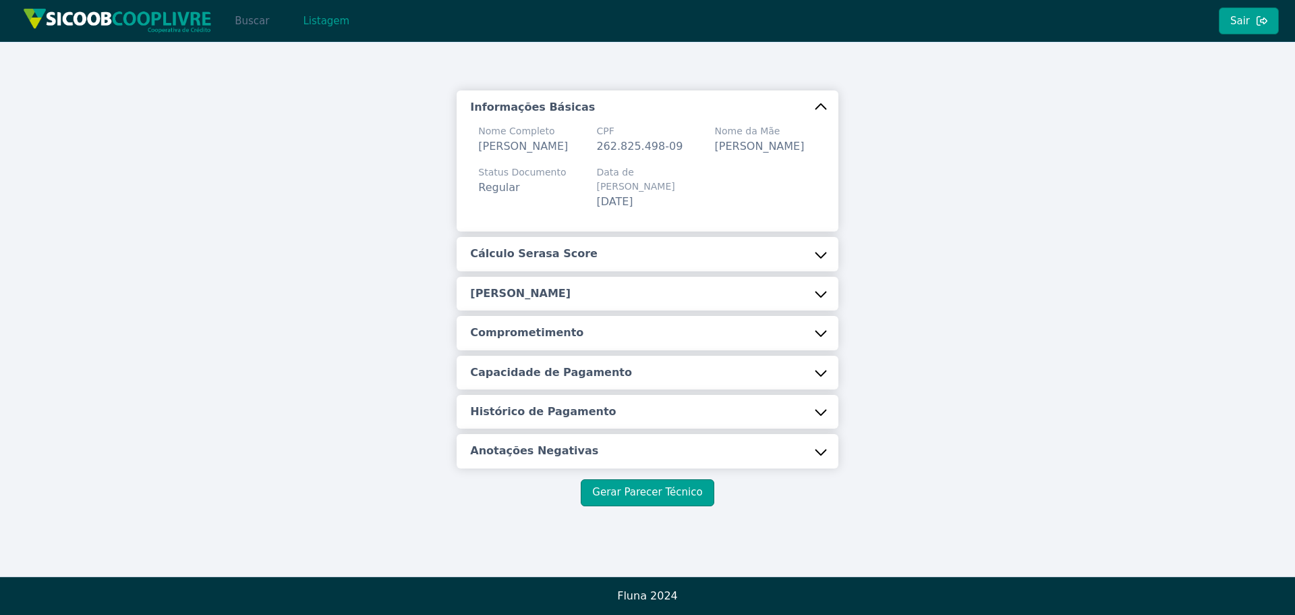
click at [244, 12] on button "Buscar" at bounding box center [251, 20] width 57 height 27
